Goal: Task Accomplishment & Management: Use online tool/utility

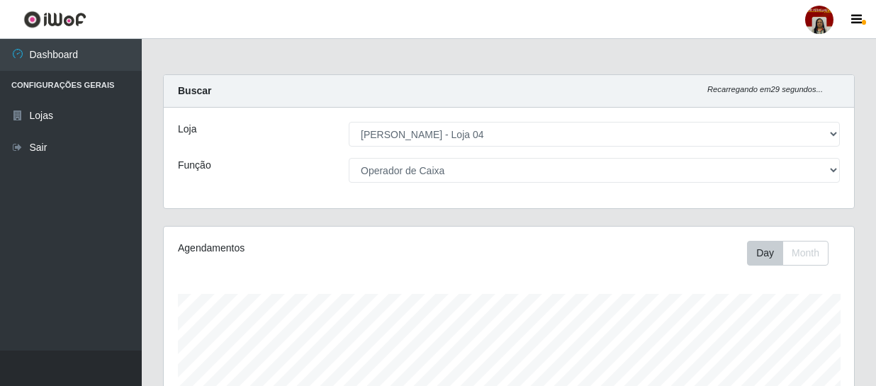
select select "251"
select select "22"
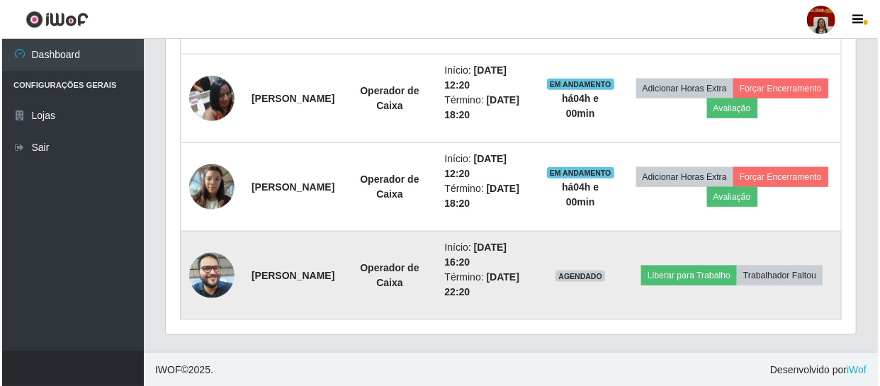
scroll to position [294, 690]
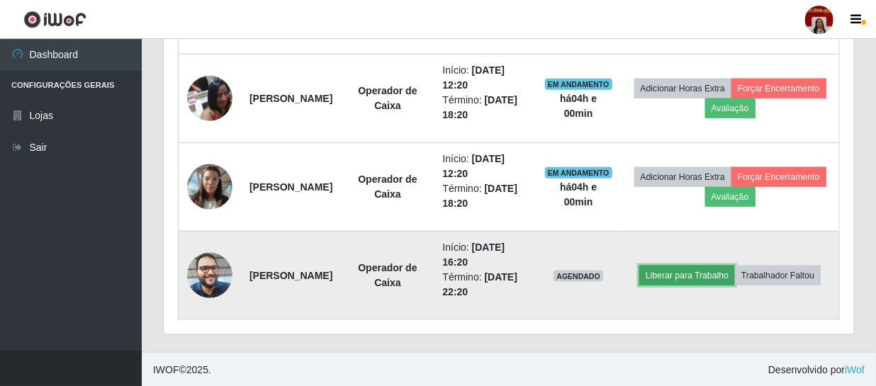
click at [715, 266] on button "Liberar para Trabalho" at bounding box center [687, 276] width 96 height 20
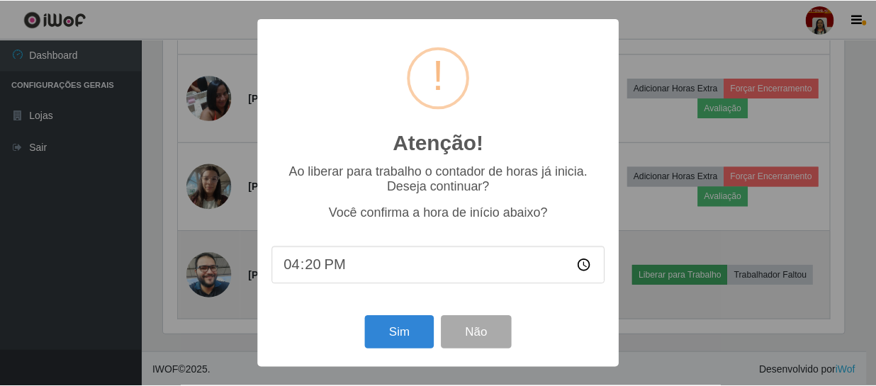
scroll to position [294, 684]
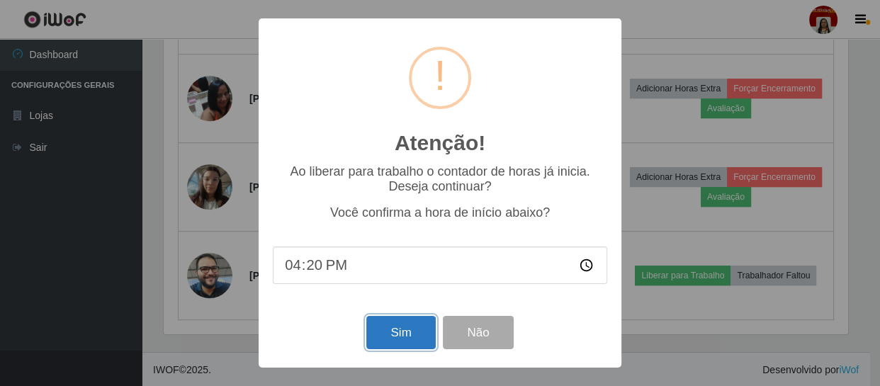
click at [383, 330] on button "Sim" at bounding box center [400, 332] width 69 height 33
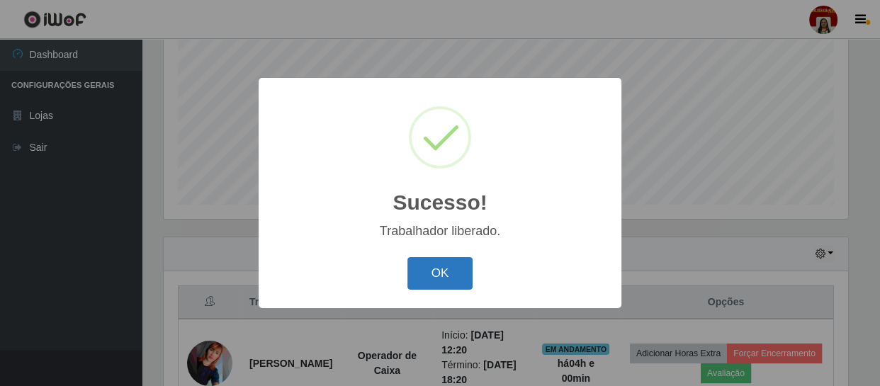
click at [429, 274] on button "OK" at bounding box center [440, 273] width 66 height 33
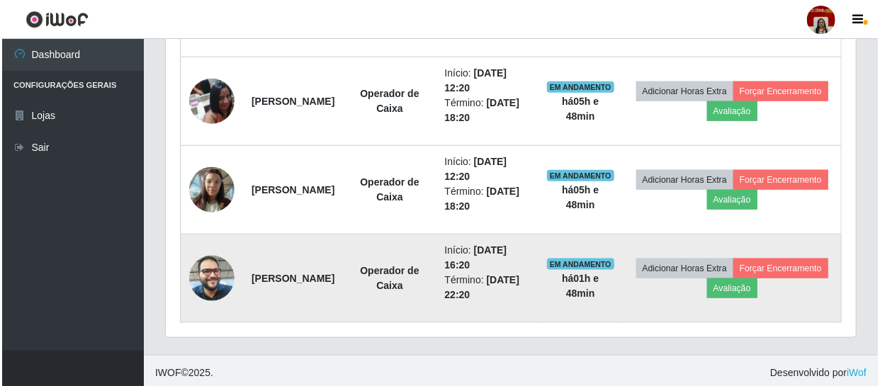
scroll to position [655, 0]
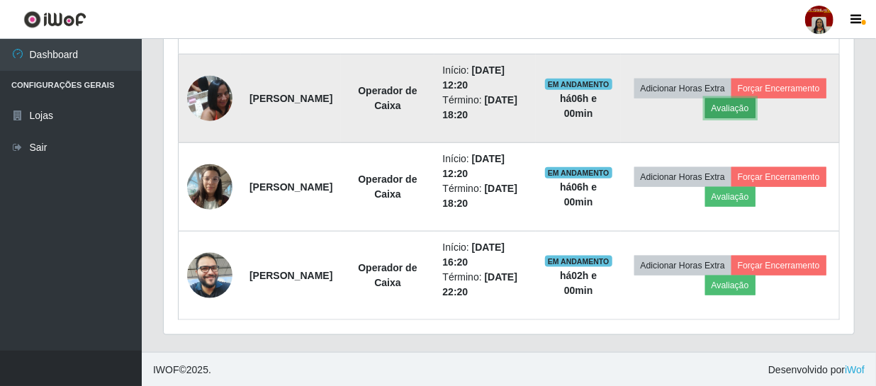
click at [755, 103] on button "Avaliação" at bounding box center [730, 109] width 50 height 20
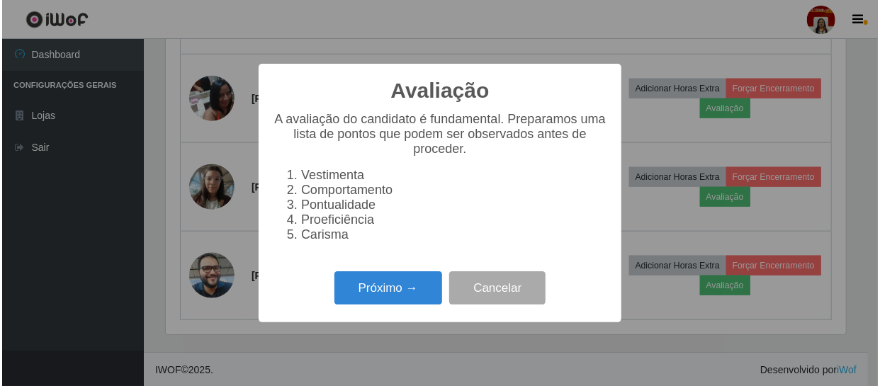
scroll to position [294, 684]
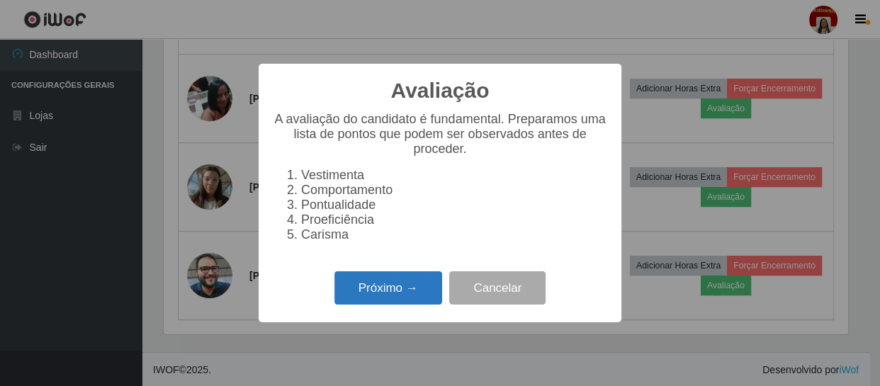
click at [439, 288] on button "Próximo →" at bounding box center [388, 287] width 108 height 33
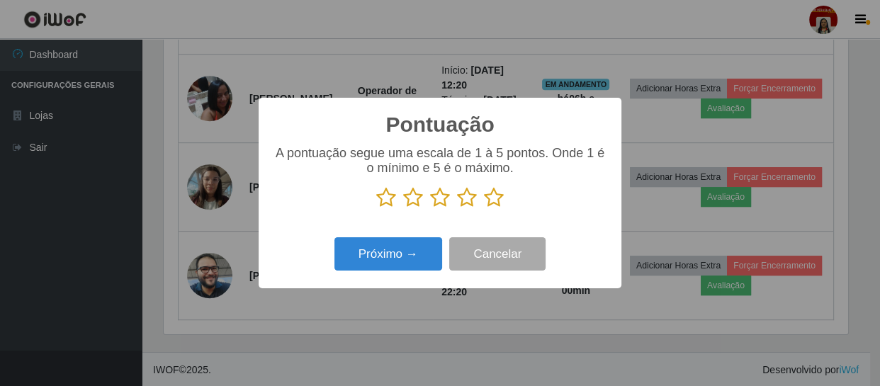
scroll to position [708351, 707960]
click at [489, 198] on icon at bounding box center [494, 197] width 20 height 21
click at [484, 208] on input "radio" at bounding box center [484, 208] width 0 height 0
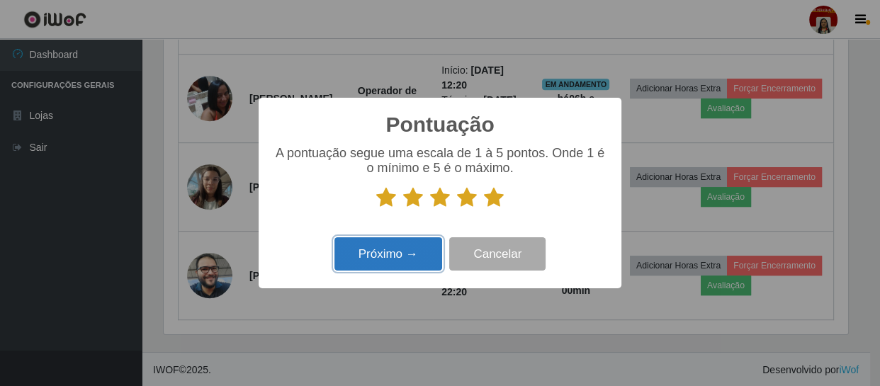
click at [408, 264] on button "Próximo →" at bounding box center [388, 253] width 108 height 33
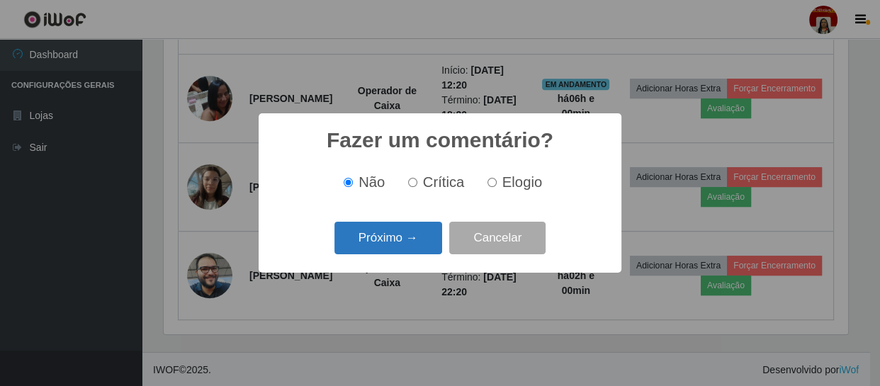
click at [402, 242] on button "Próximo →" at bounding box center [388, 238] width 108 height 33
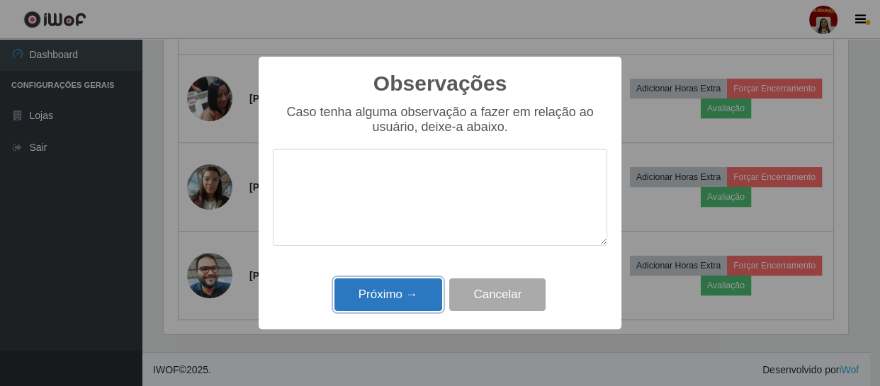
click at [409, 287] on button "Próximo →" at bounding box center [388, 294] width 108 height 33
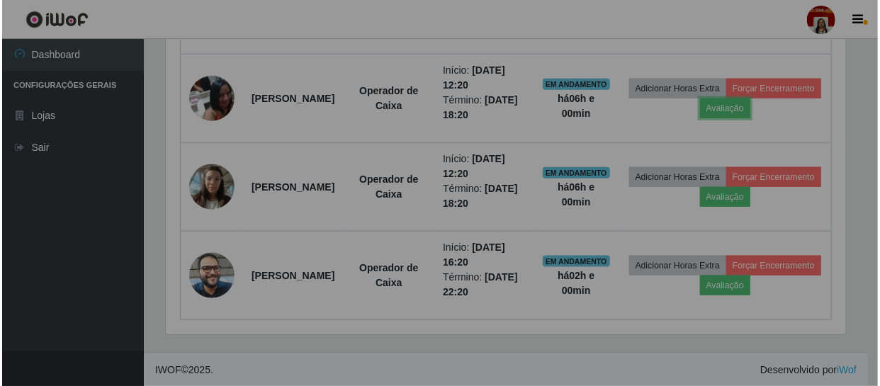
scroll to position [294, 690]
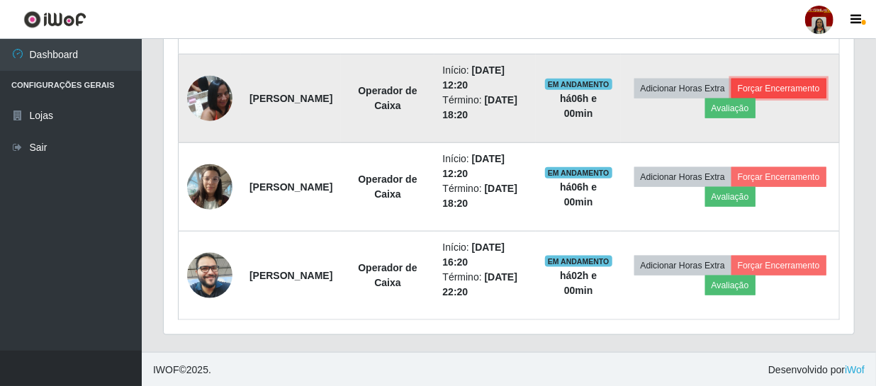
click at [734, 99] on button "Forçar Encerramento" at bounding box center [778, 89] width 95 height 20
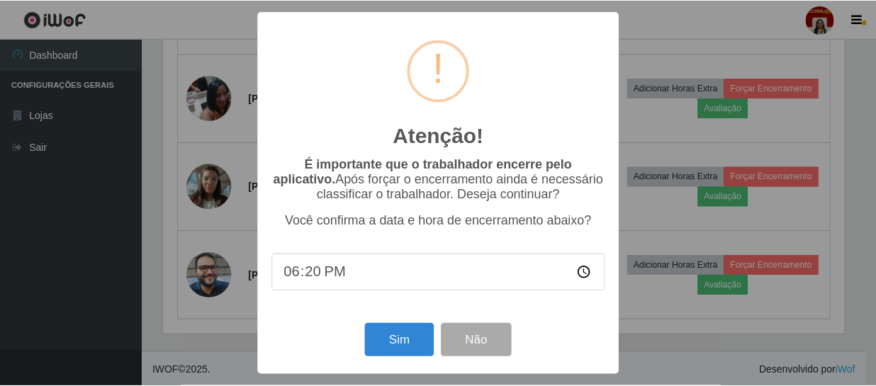
scroll to position [294, 684]
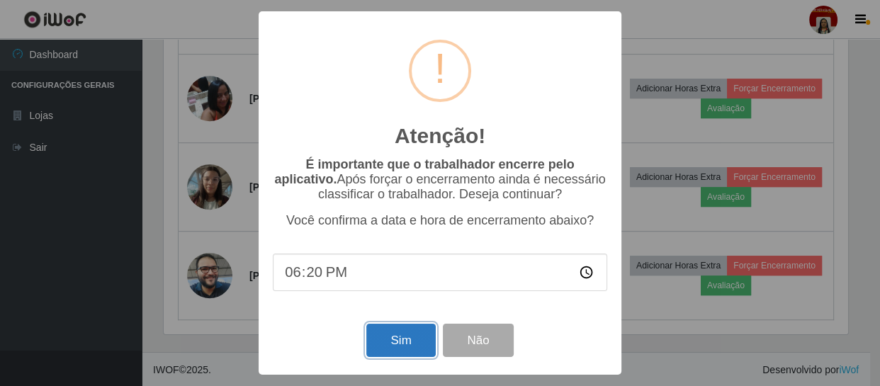
click at [403, 350] on button "Sim" at bounding box center [400, 340] width 69 height 33
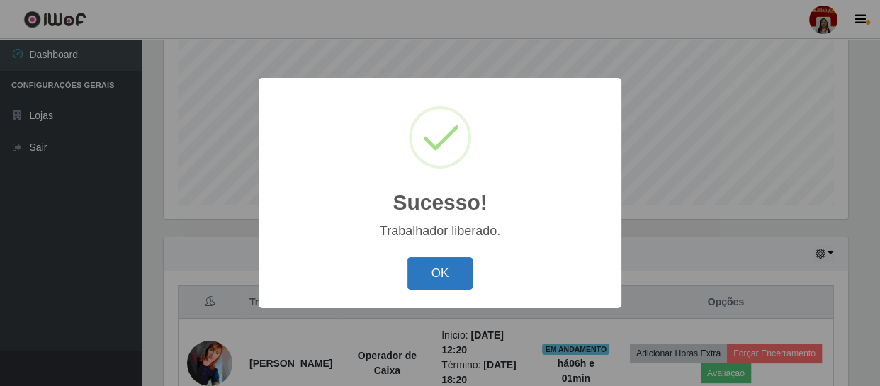
click at [440, 262] on button "OK" at bounding box center [440, 273] width 66 height 33
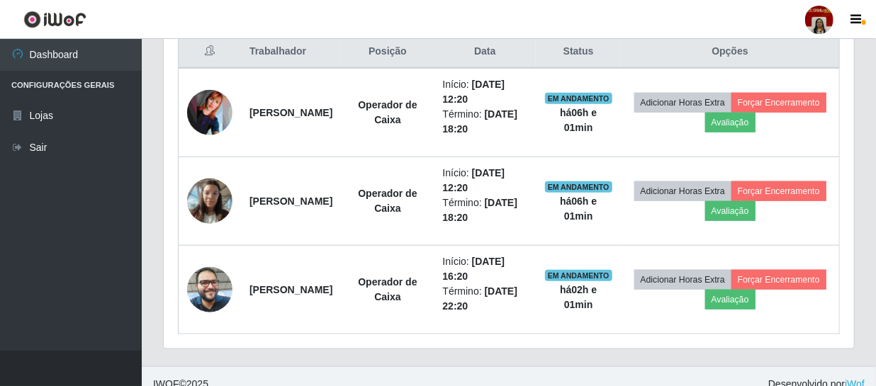
scroll to position [560, 0]
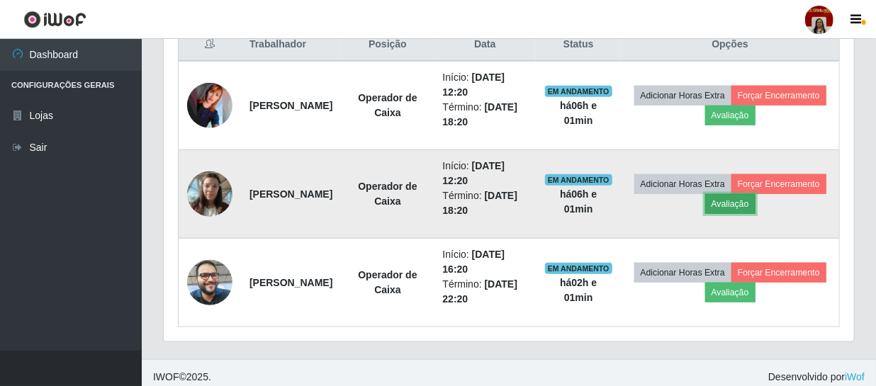
click at [755, 204] on button "Avaliação" at bounding box center [730, 204] width 50 height 20
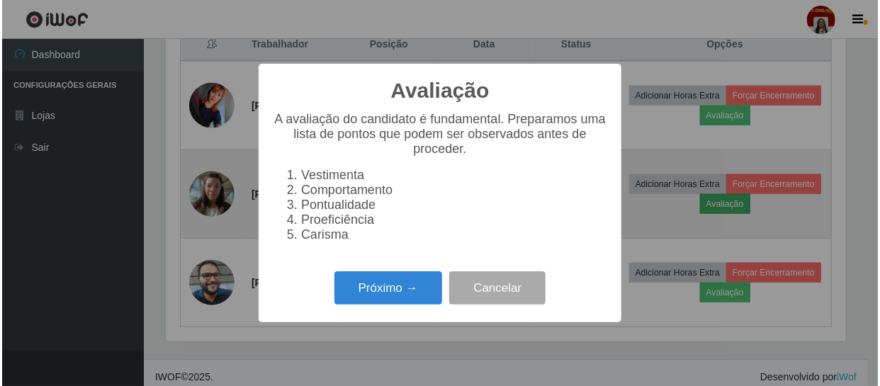
scroll to position [294, 684]
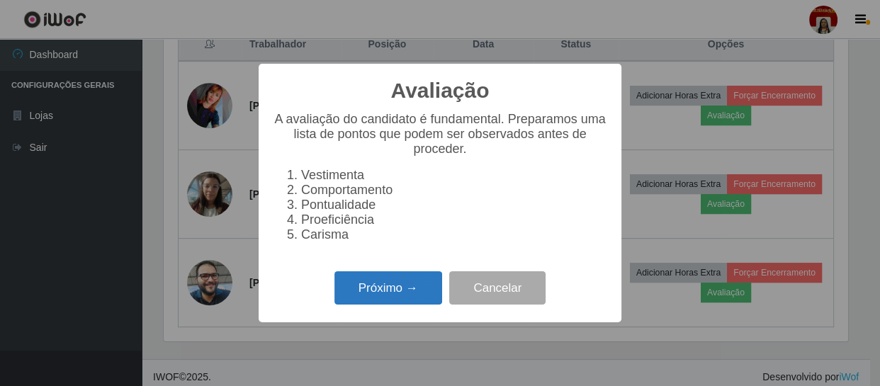
click at [416, 299] on button "Próximo →" at bounding box center [388, 287] width 108 height 33
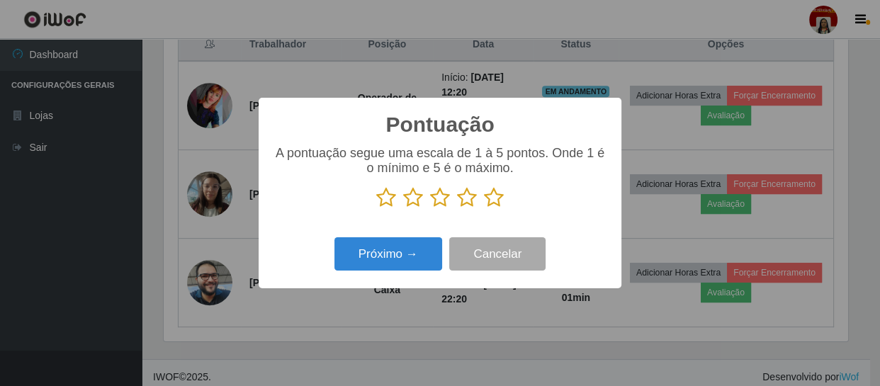
scroll to position [708351, 707960]
click at [496, 197] on icon at bounding box center [494, 197] width 20 height 21
click at [484, 208] on input "radio" at bounding box center [484, 208] width 0 height 0
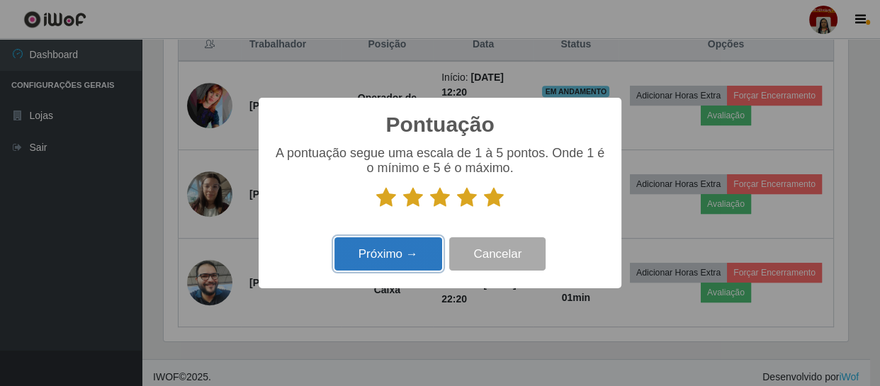
click at [418, 249] on button "Próximo →" at bounding box center [388, 253] width 108 height 33
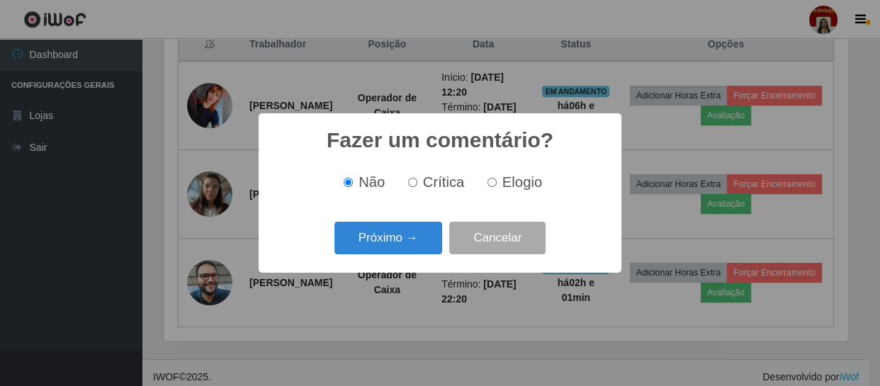
click at [418, 249] on button "Próximo →" at bounding box center [388, 238] width 108 height 33
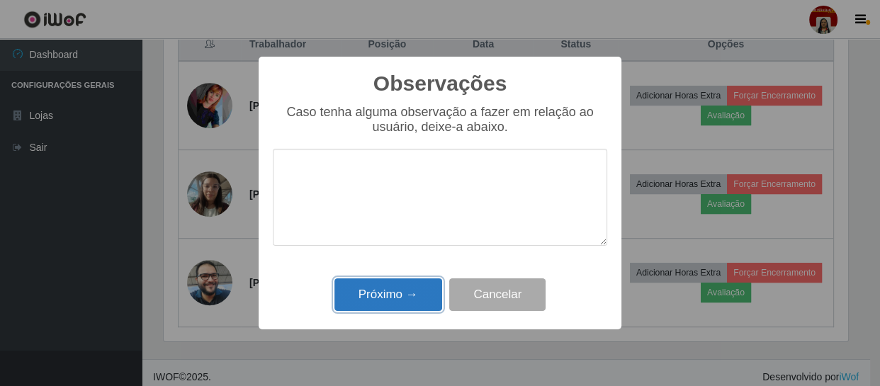
click at [407, 295] on button "Próximo →" at bounding box center [388, 294] width 108 height 33
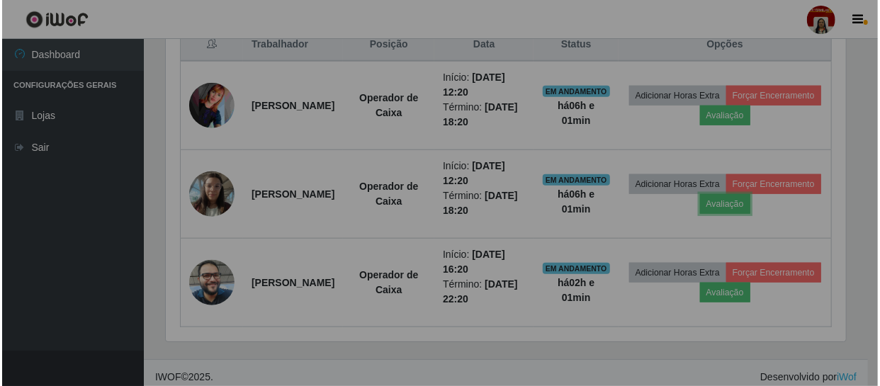
scroll to position [294, 690]
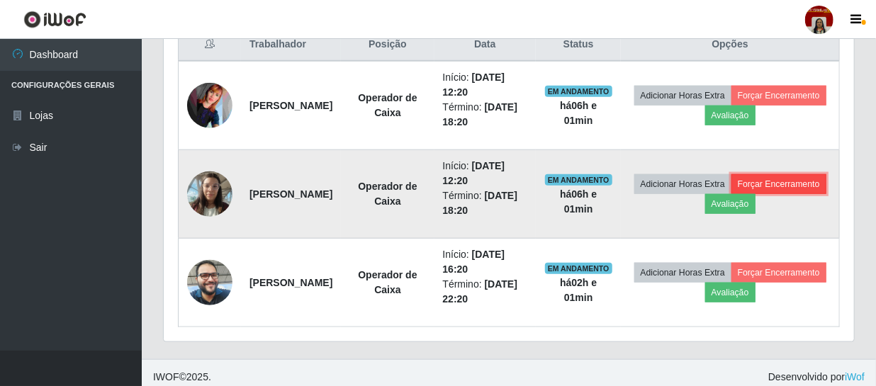
click at [731, 194] on button "Forçar Encerramento" at bounding box center [778, 184] width 95 height 20
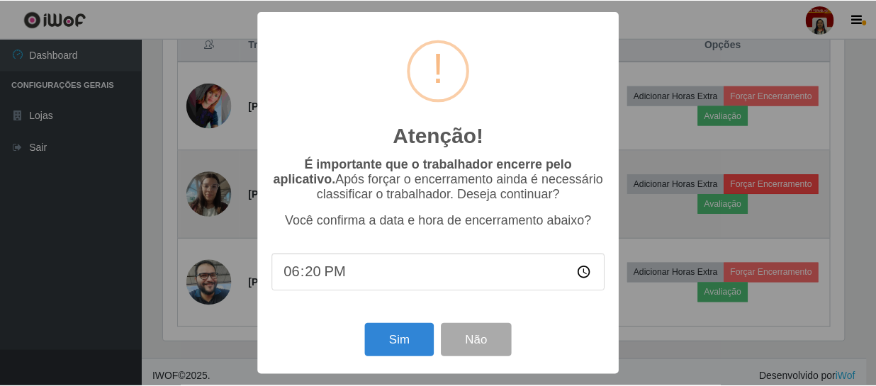
scroll to position [294, 684]
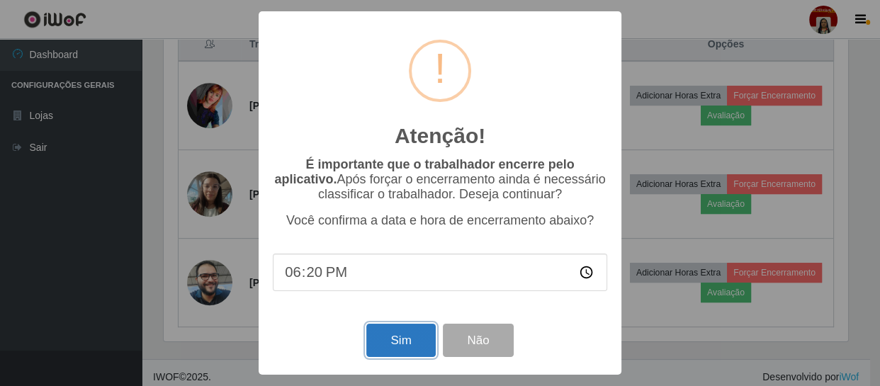
click at [399, 346] on button "Sim" at bounding box center [400, 340] width 69 height 33
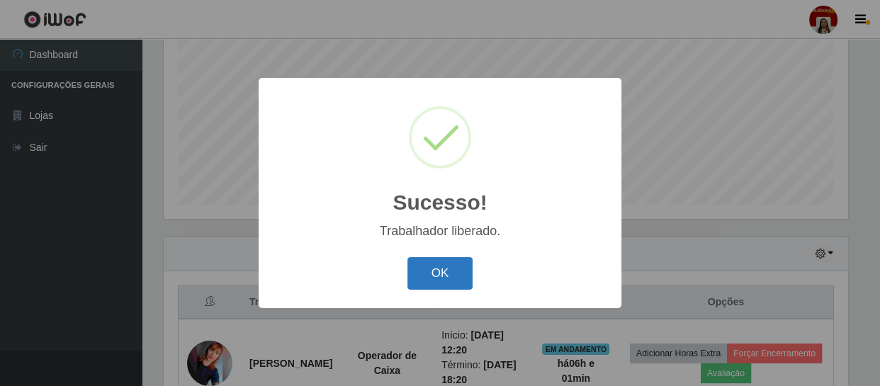
click at [449, 276] on button "OK" at bounding box center [440, 273] width 66 height 33
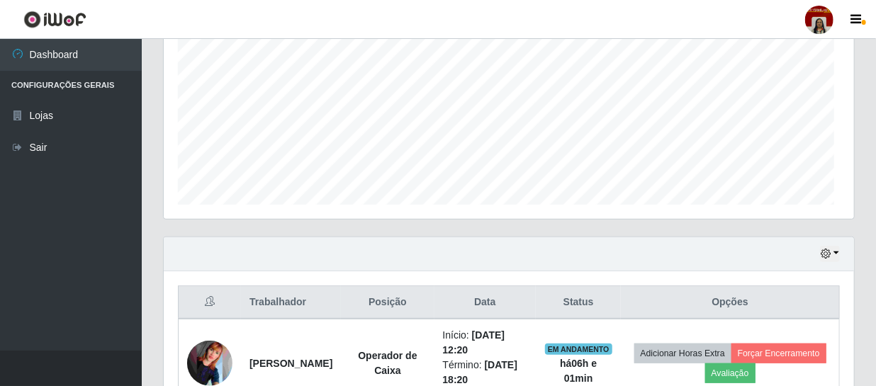
scroll to position [0, 0]
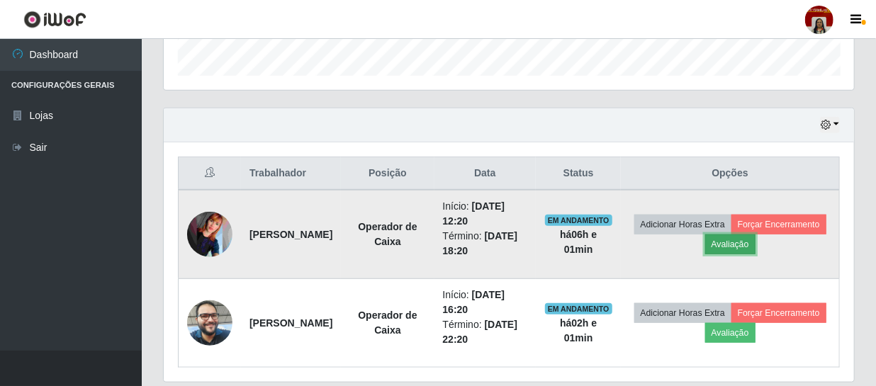
click at [755, 248] on button "Avaliação" at bounding box center [730, 245] width 50 height 20
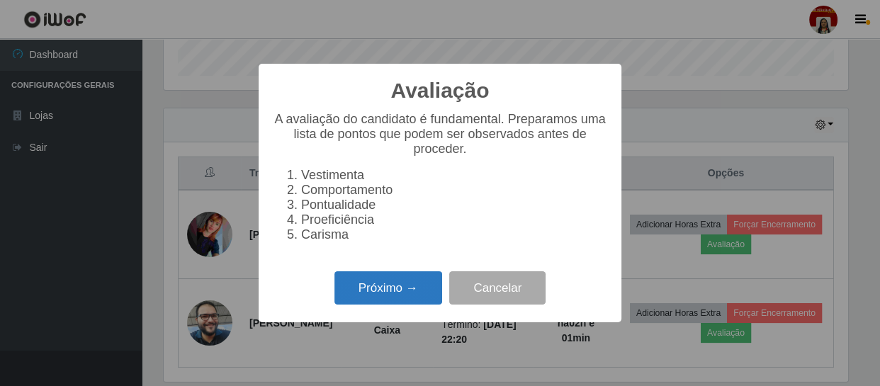
click at [407, 293] on button "Próximo →" at bounding box center [388, 287] width 108 height 33
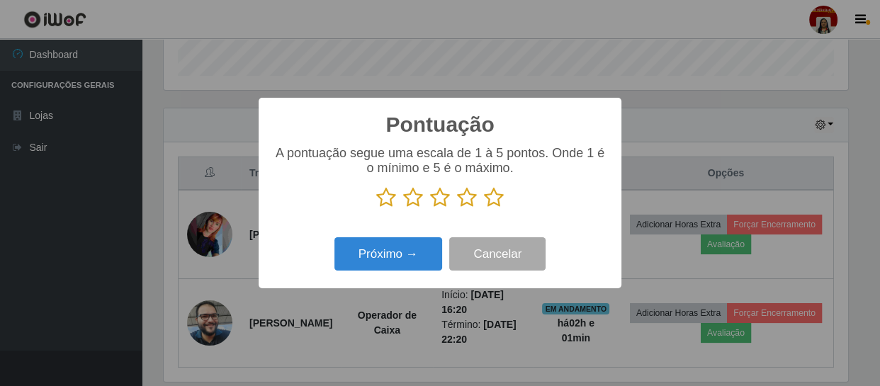
click at [502, 201] on icon at bounding box center [494, 197] width 20 height 21
click at [484, 208] on input "radio" at bounding box center [484, 208] width 0 height 0
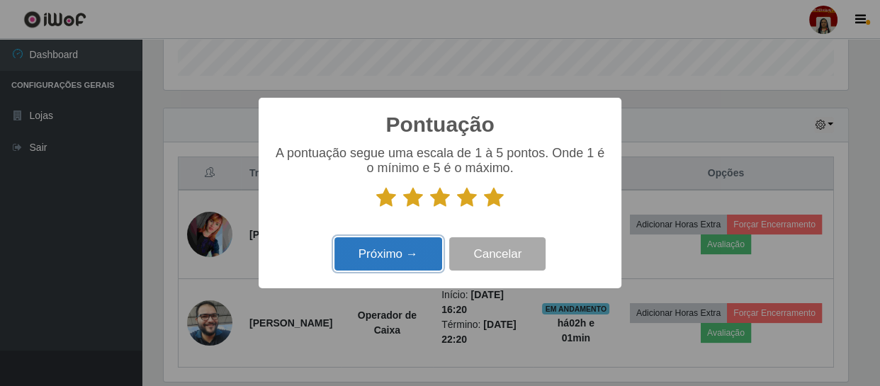
click at [388, 254] on button "Próximo →" at bounding box center [388, 253] width 108 height 33
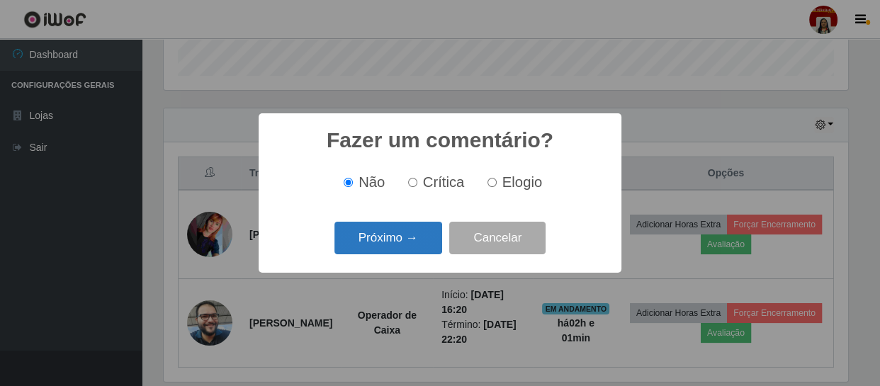
click at [390, 247] on button "Próximo →" at bounding box center [388, 238] width 108 height 33
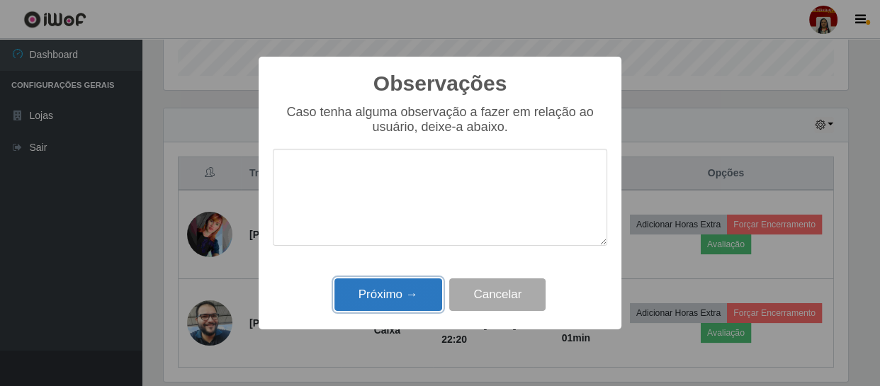
click at [387, 298] on button "Próximo →" at bounding box center [388, 294] width 108 height 33
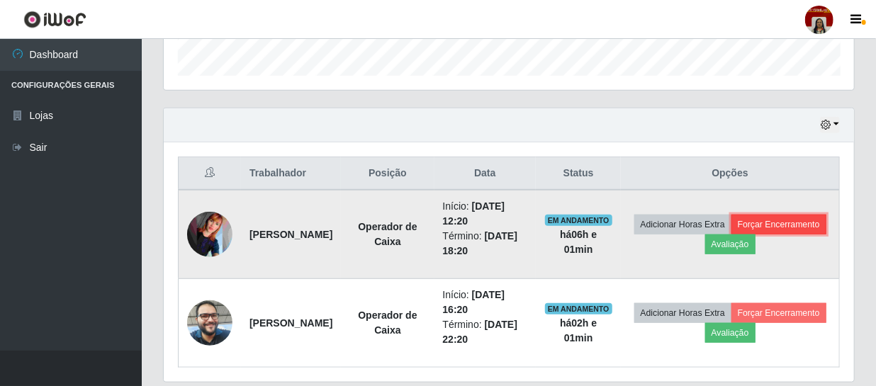
click at [731, 235] on button "Forçar Encerramento" at bounding box center [778, 225] width 95 height 20
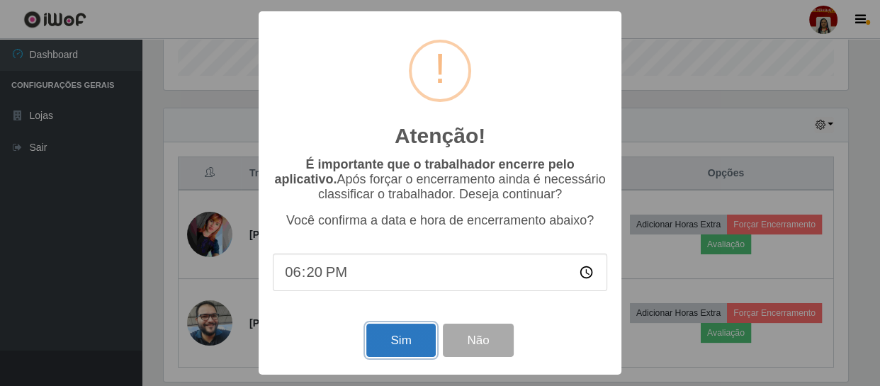
click at [406, 337] on button "Sim" at bounding box center [400, 340] width 69 height 33
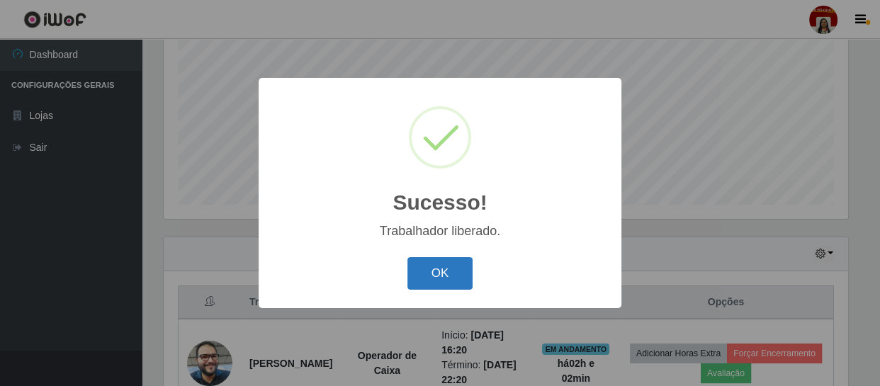
click at [435, 277] on button "OK" at bounding box center [440, 273] width 66 height 33
